Goal: Task Accomplishment & Management: Use online tool/utility

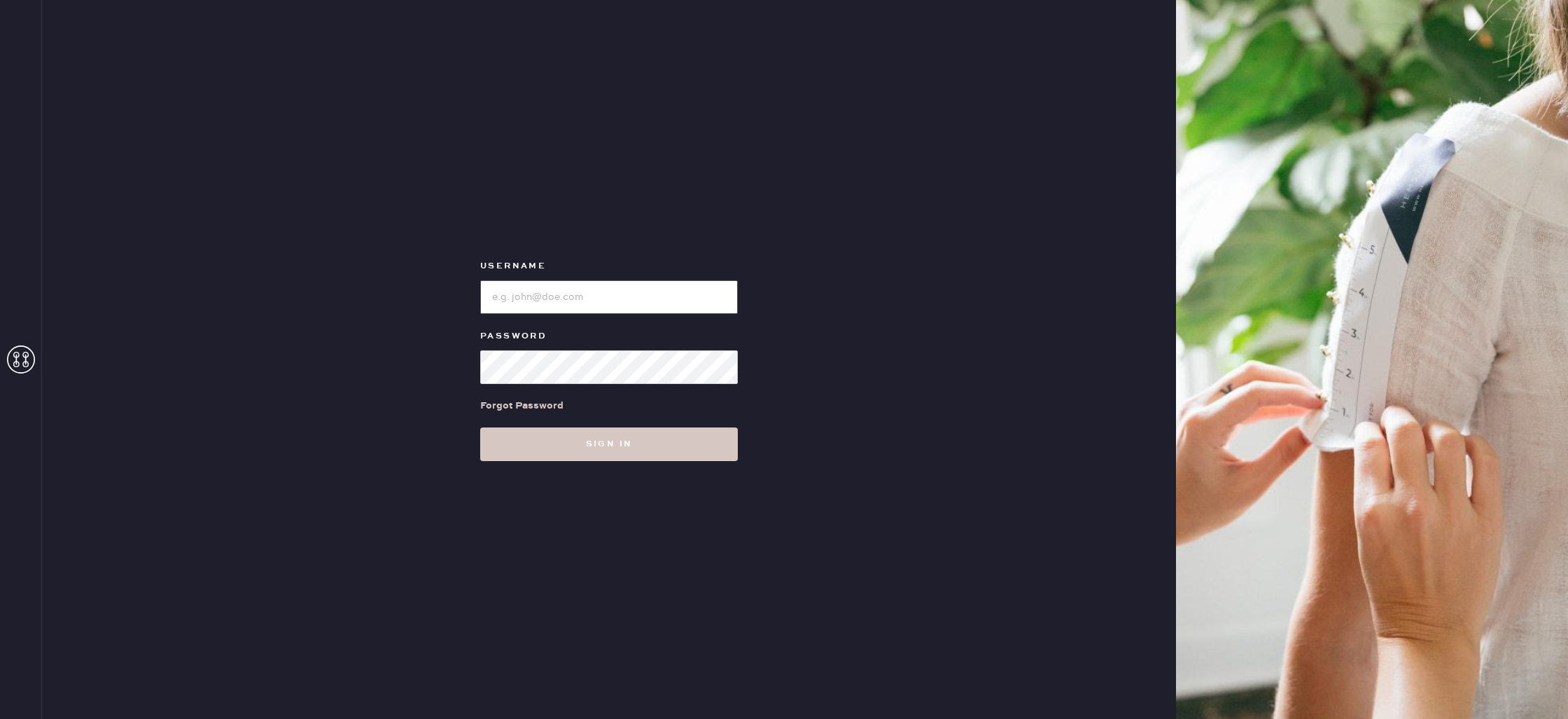
click at [623, 282] on input "loginName" at bounding box center [609, 296] width 258 height 34
type input "reformationdomainnorthsideaustin"
click at [675, 448] on button "Sign in" at bounding box center [609, 444] width 258 height 34
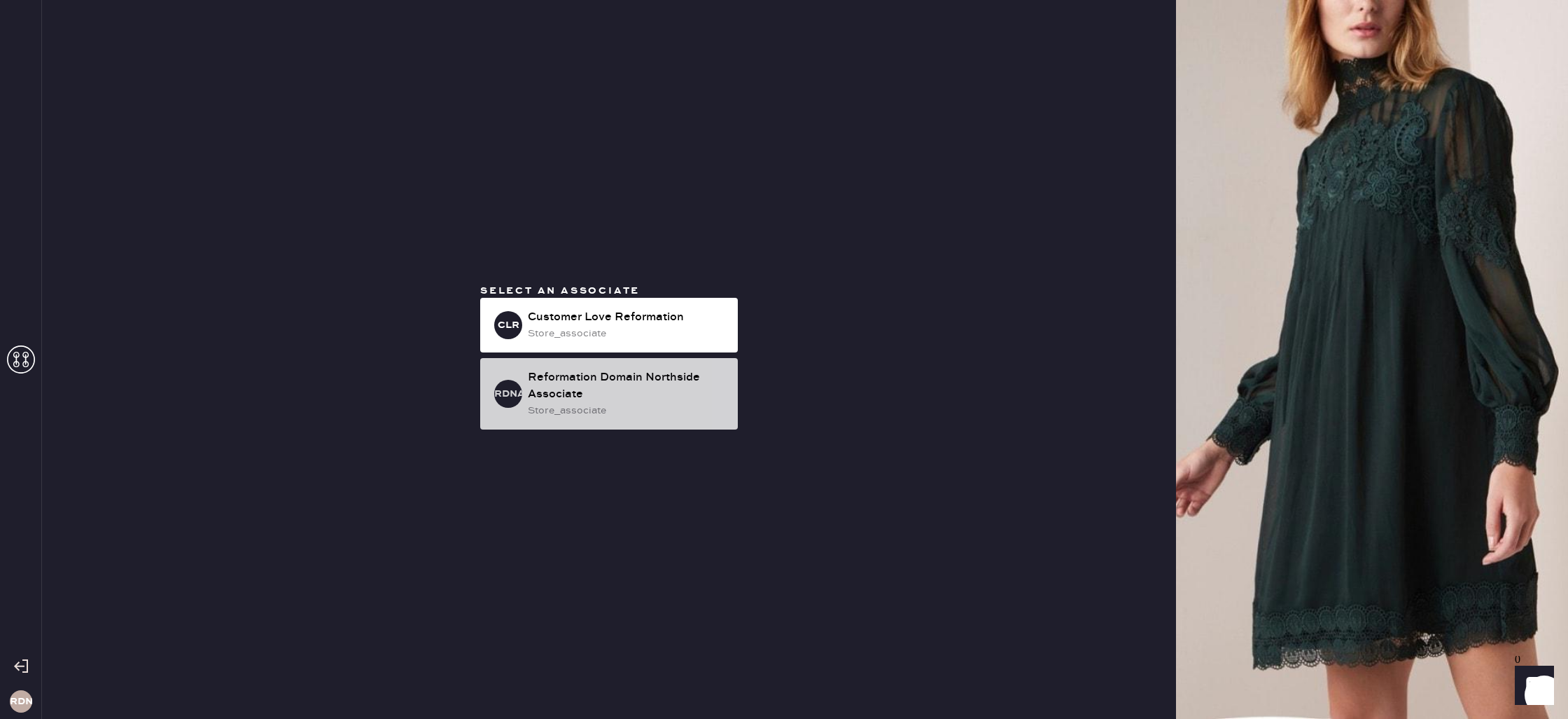
click at [666, 393] on div "Reformation Domain Northside Associate" at bounding box center [628, 386] width 199 height 34
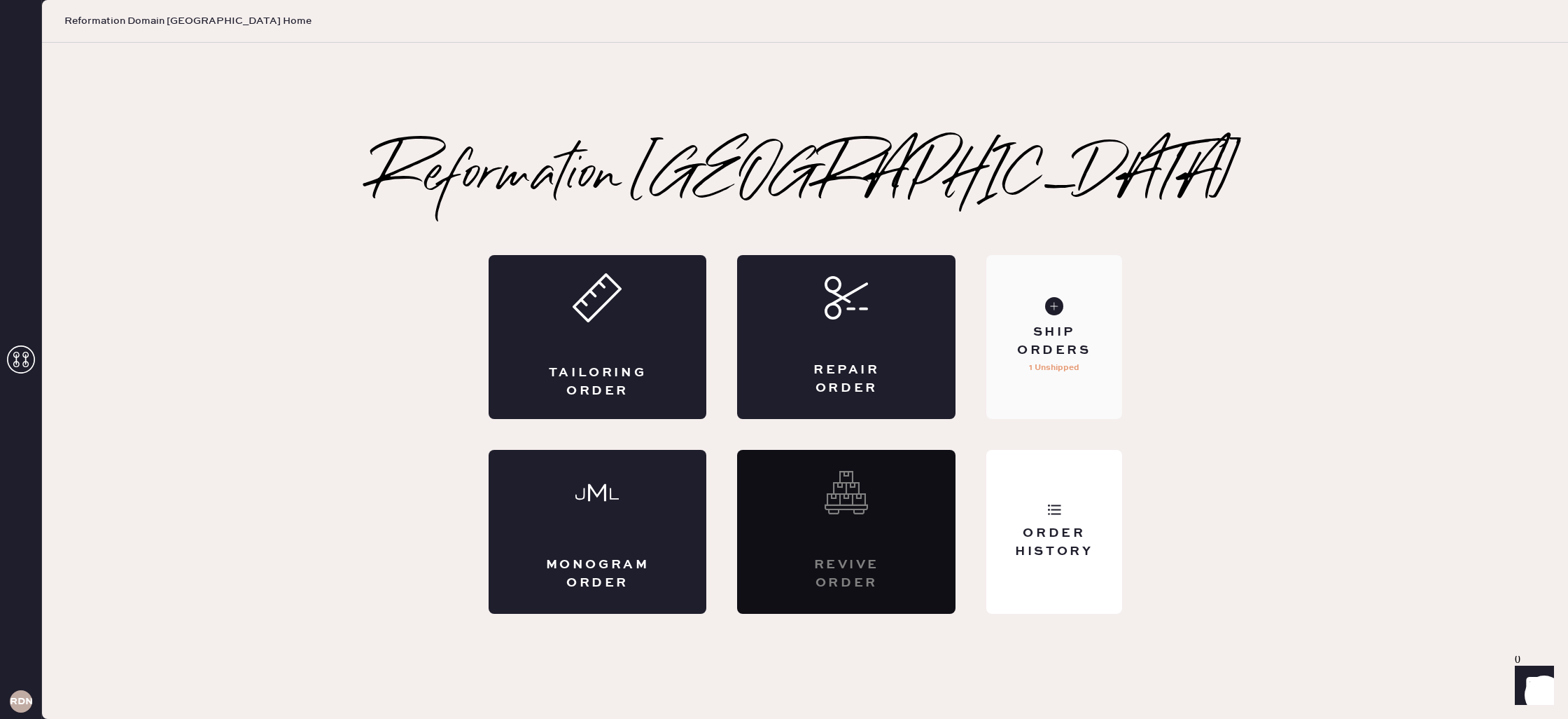
click at [1069, 323] on div "Ship Orders 1 Unshipped" at bounding box center [1054, 337] width 135 height 164
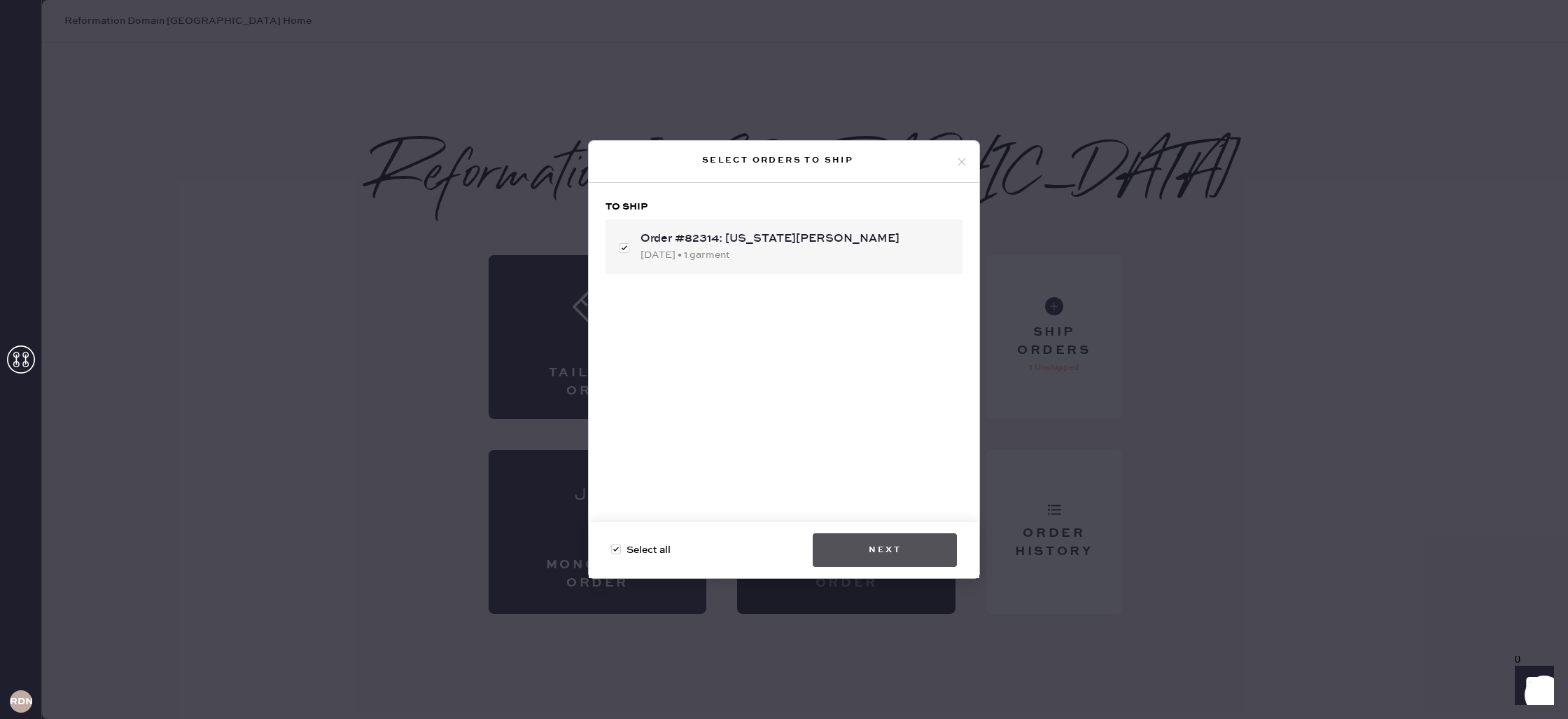
click at [893, 538] on button "Next" at bounding box center [884, 550] width 144 height 34
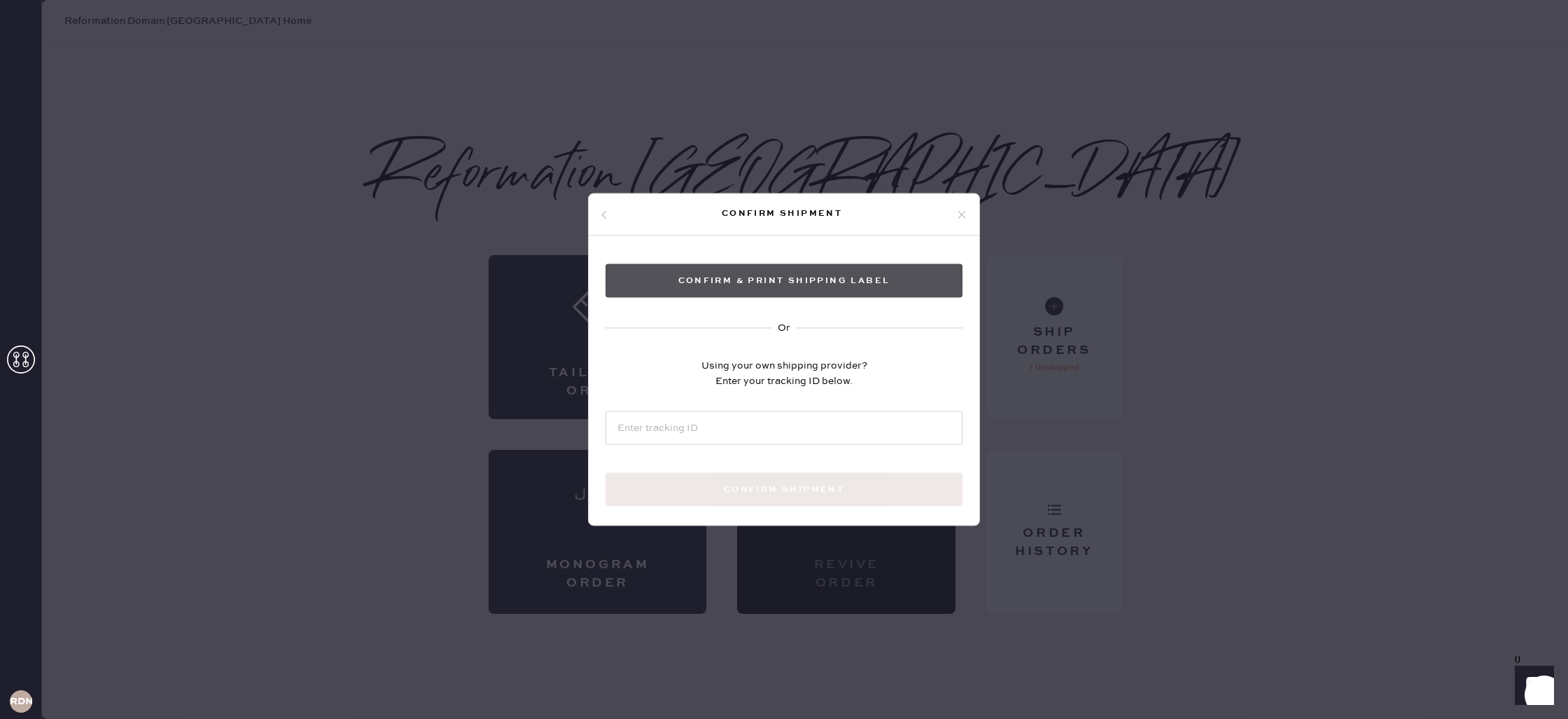
click at [841, 280] on button "Confirm & Print shipping label" at bounding box center [784, 281] width 357 height 34
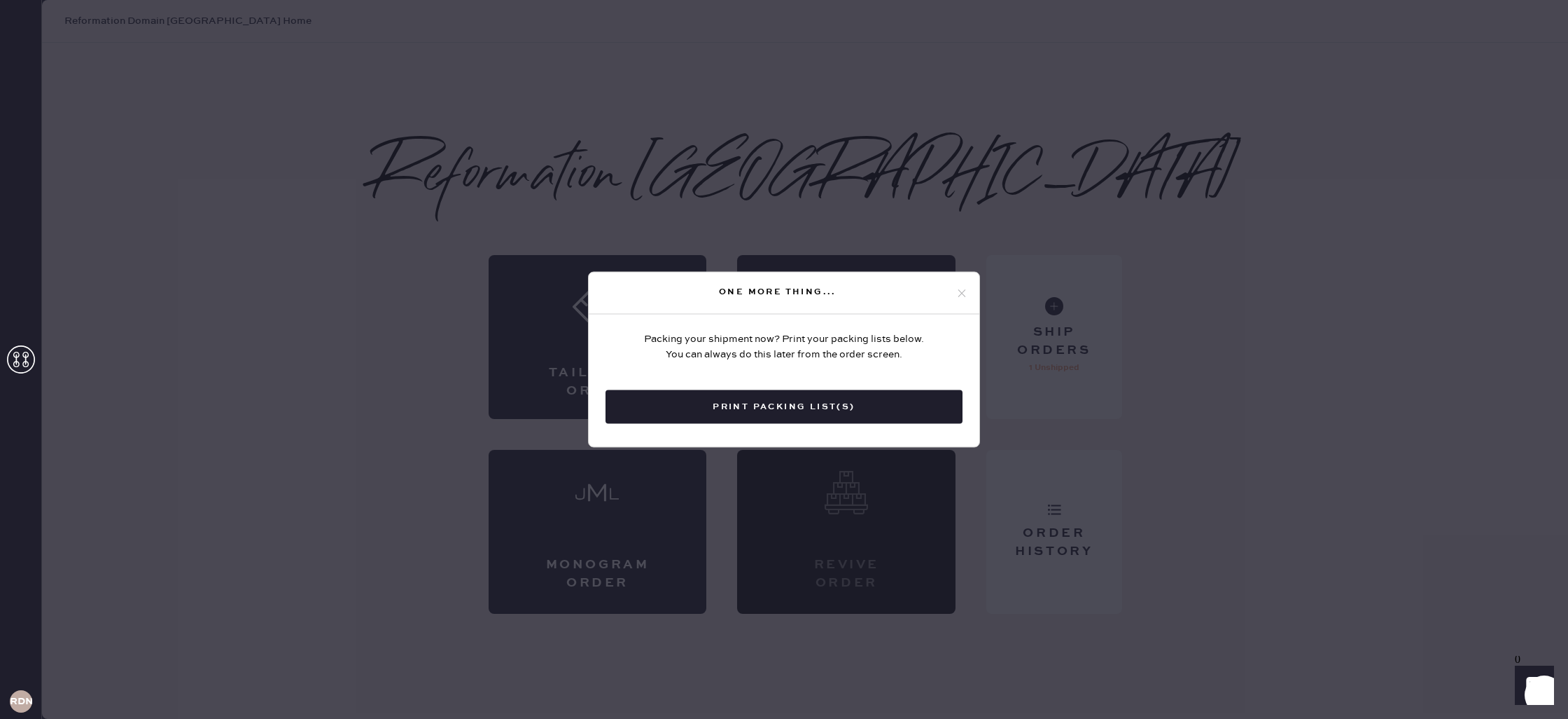
click at [812, 400] on button "Print Packing List(s)" at bounding box center [784, 407] width 357 height 34
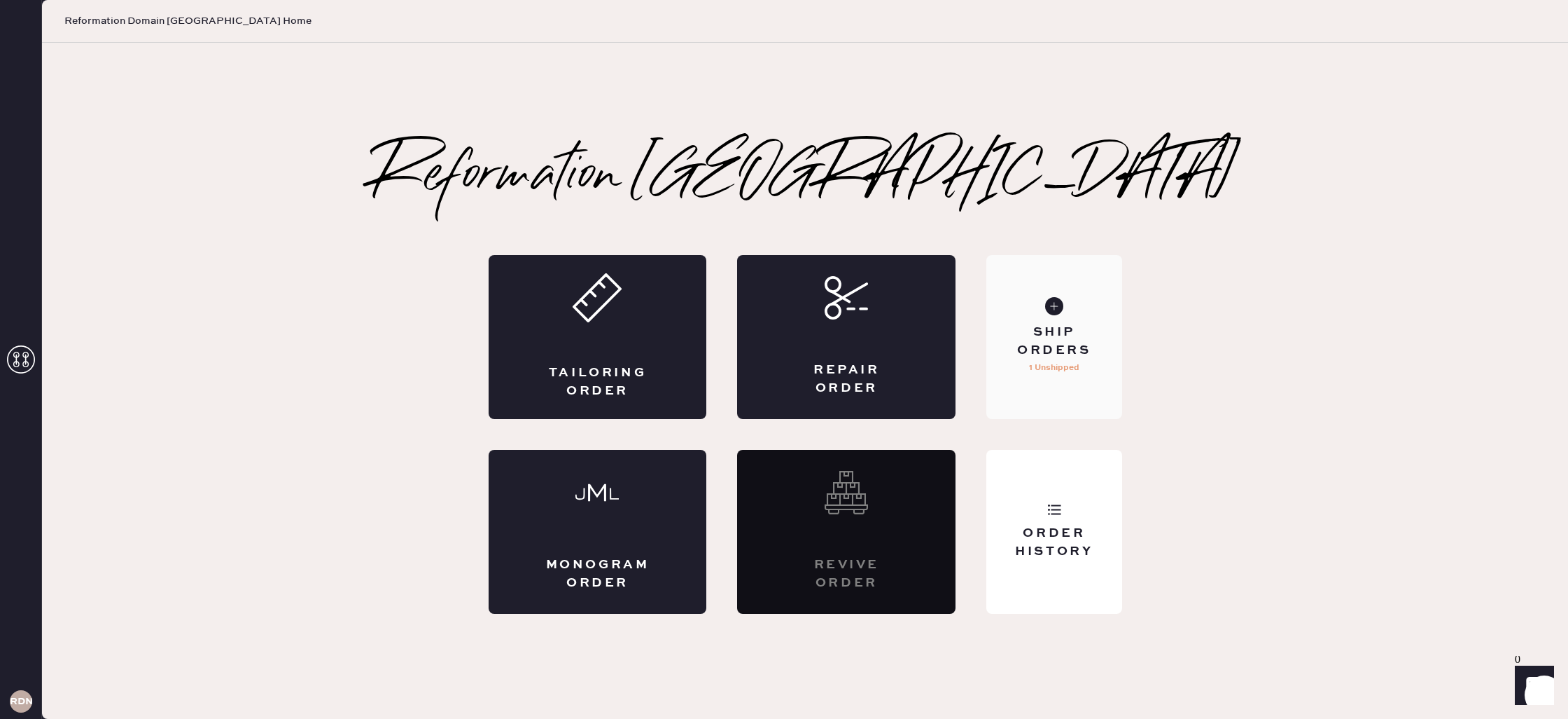
click at [1054, 388] on div "Ship Orders 1 Unshipped" at bounding box center [1054, 337] width 135 height 164
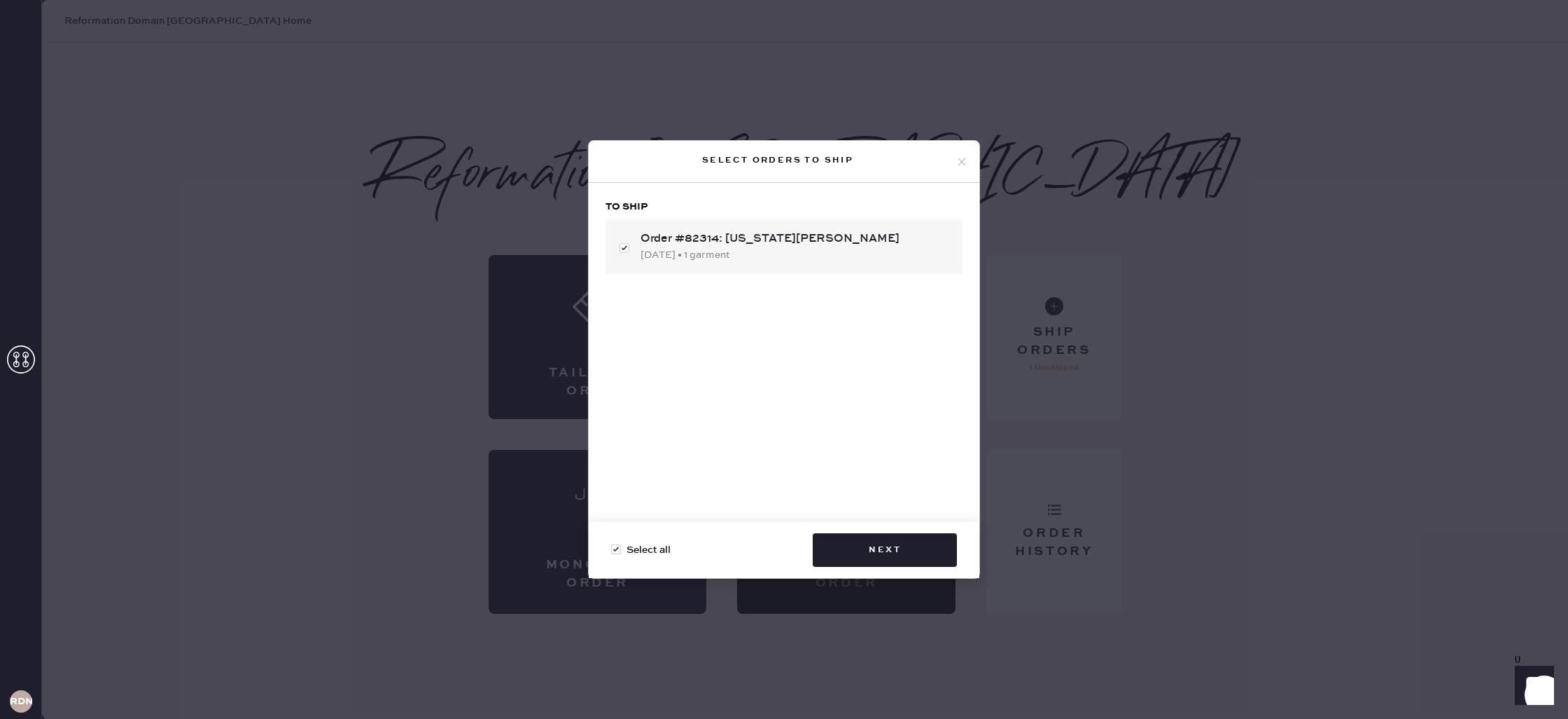
checkbox input "false"
drag, startPoint x: 965, startPoint y: 166, endPoint x: 1078, endPoint y: 171, distance: 113.1
click at [965, 166] on icon at bounding box center [963, 162] width 13 height 13
